Goal: Use online tool/utility: Utilize a website feature to perform a specific function

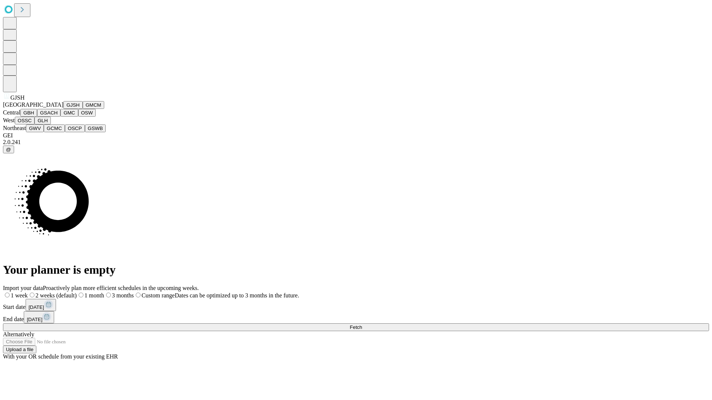
click at [63, 109] on button "GJSH" at bounding box center [72, 105] width 19 height 8
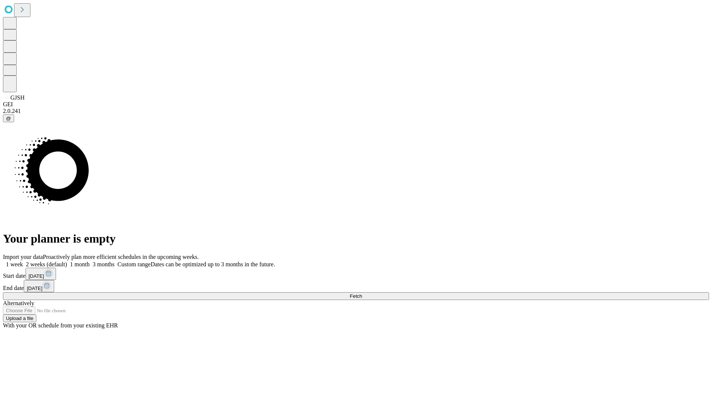
click at [23, 261] on label "1 week" at bounding box center [13, 264] width 20 height 6
click at [362, 294] on span "Fetch" at bounding box center [355, 297] width 12 height 6
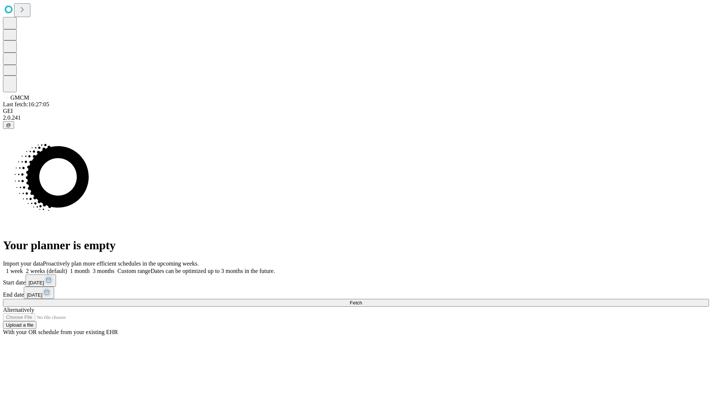
click at [23, 268] on label "1 week" at bounding box center [13, 271] width 20 height 6
click at [362, 300] on span "Fetch" at bounding box center [355, 303] width 12 height 6
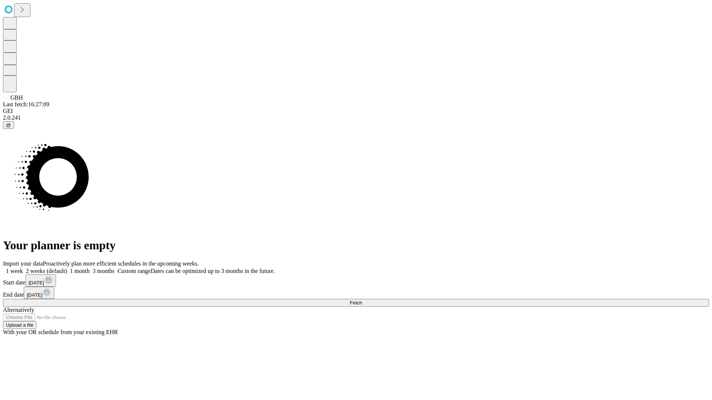
click at [23, 268] on label "1 week" at bounding box center [13, 271] width 20 height 6
click at [362, 300] on span "Fetch" at bounding box center [355, 303] width 12 height 6
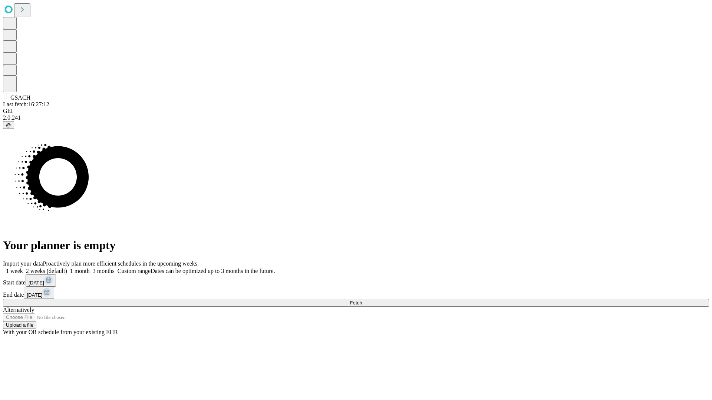
click at [23, 268] on label "1 week" at bounding box center [13, 271] width 20 height 6
click at [362, 300] on span "Fetch" at bounding box center [355, 303] width 12 height 6
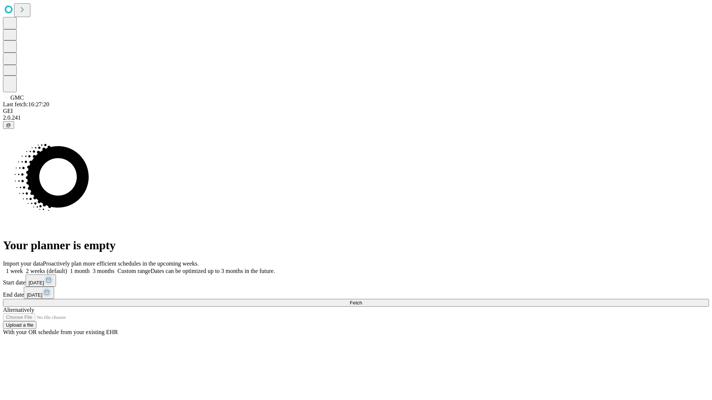
click at [362, 300] on span "Fetch" at bounding box center [355, 303] width 12 height 6
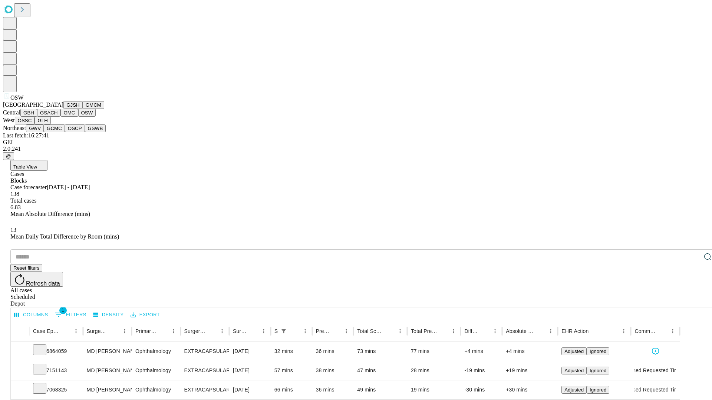
click at [35, 125] on button "OSSC" at bounding box center [25, 121] width 20 height 8
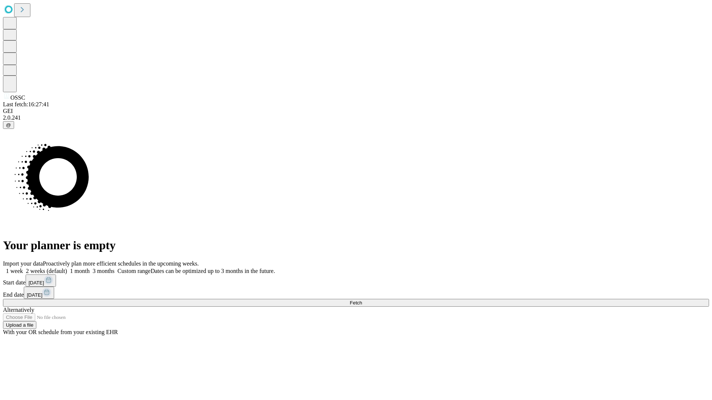
click at [23, 268] on label "1 week" at bounding box center [13, 271] width 20 height 6
click at [362, 300] on span "Fetch" at bounding box center [355, 303] width 12 height 6
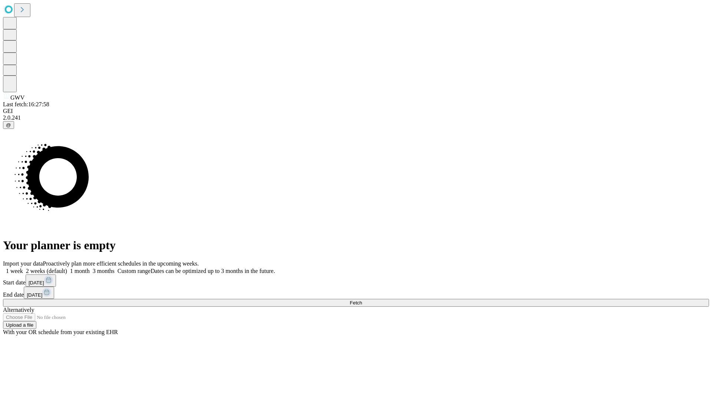
click at [23, 268] on label "1 week" at bounding box center [13, 271] width 20 height 6
click at [362, 300] on span "Fetch" at bounding box center [355, 303] width 12 height 6
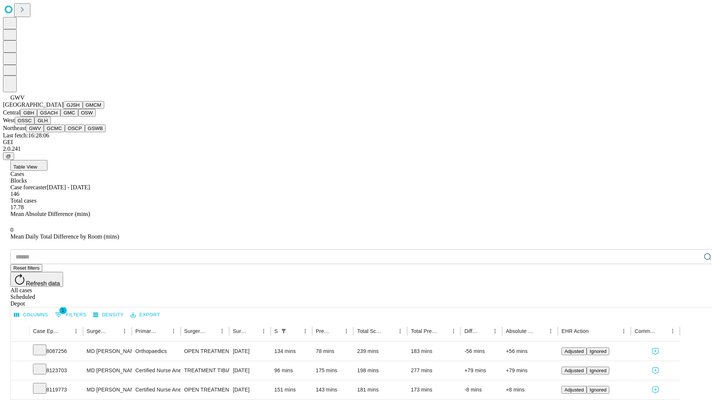
click at [57, 132] on button "GCMC" at bounding box center [54, 129] width 21 height 8
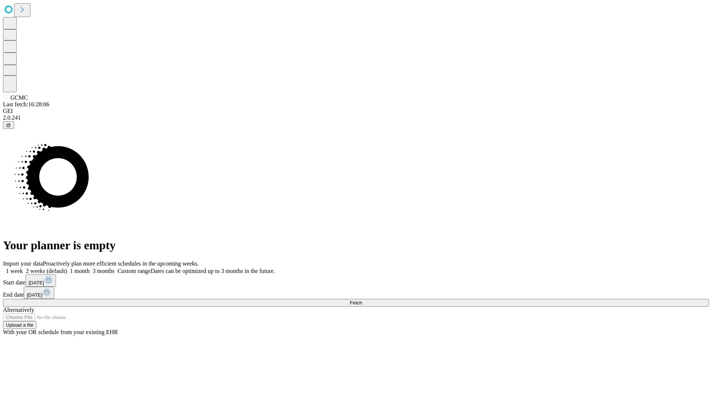
click at [23, 268] on label "1 week" at bounding box center [13, 271] width 20 height 6
click at [362, 300] on span "Fetch" at bounding box center [355, 303] width 12 height 6
click at [23, 268] on label "1 week" at bounding box center [13, 271] width 20 height 6
click at [362, 300] on span "Fetch" at bounding box center [355, 303] width 12 height 6
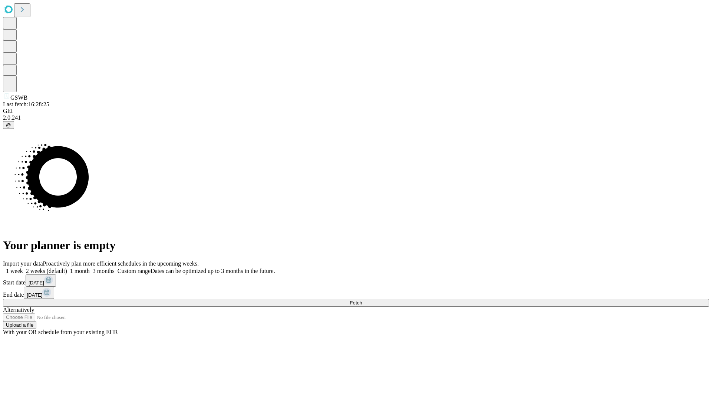
click at [23, 268] on label "1 week" at bounding box center [13, 271] width 20 height 6
click at [362, 300] on span "Fetch" at bounding box center [355, 303] width 12 height 6
